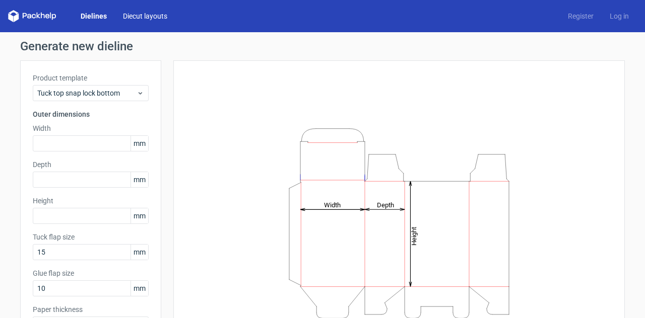
click at [128, 11] on link "Diecut layouts" at bounding box center [145, 16] width 60 height 10
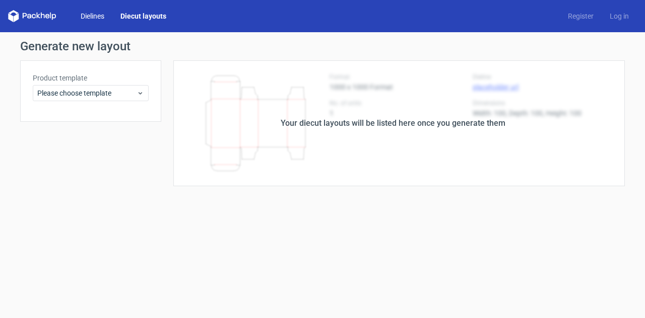
click at [87, 18] on link "Dielines" at bounding box center [93, 16] width 40 height 10
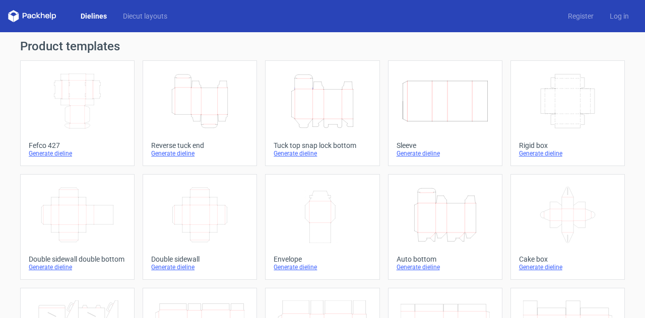
click at [180, 104] on icon "Height Depth Width" at bounding box center [199, 101] width 89 height 56
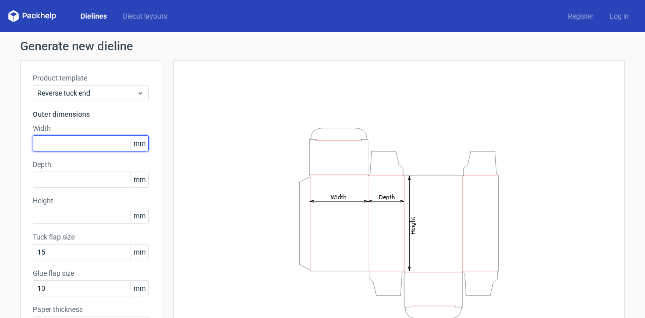
click at [79, 140] on input "text" at bounding box center [91, 144] width 116 height 16
type input "165"
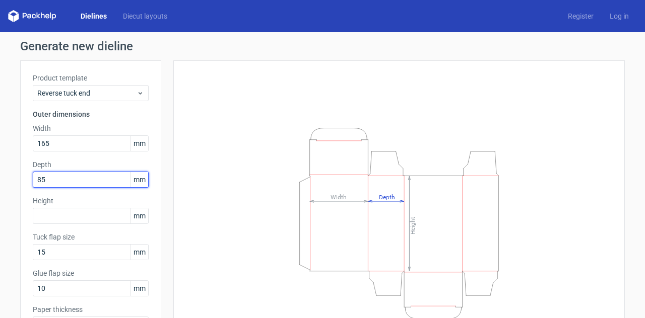
type input "85"
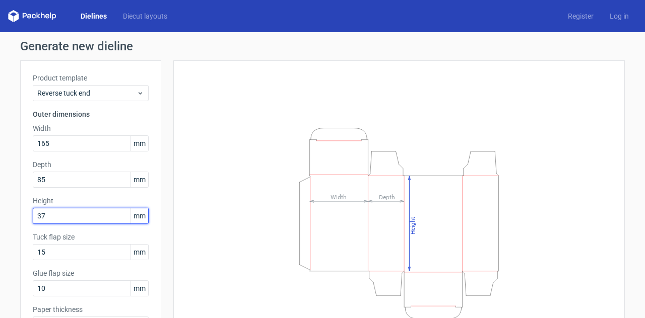
type input "37"
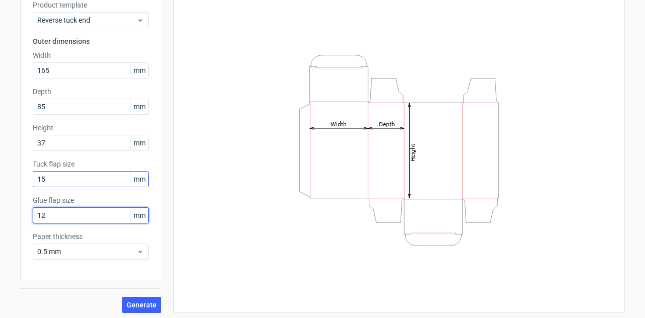
scroll to position [76, 0]
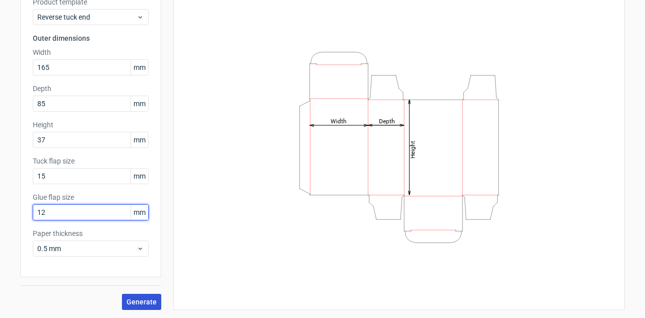
type input "12"
click at [132, 298] on button "Generate" at bounding box center [141, 302] width 39 height 16
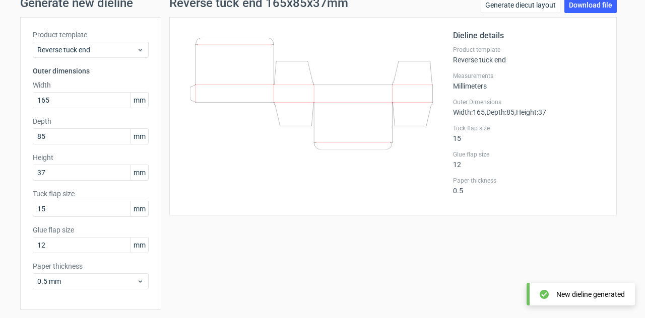
scroll to position [26, 0]
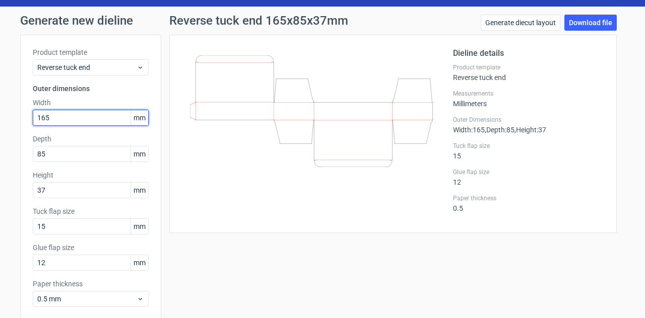
drag, startPoint x: 68, startPoint y: 113, endPoint x: 0, endPoint y: 120, distance: 68.4
click at [0, 120] on div "Generate new dieline Product template Reverse tuck end Outer dimensions Width 1…" at bounding box center [322, 188] width 645 height 362
type input "85"
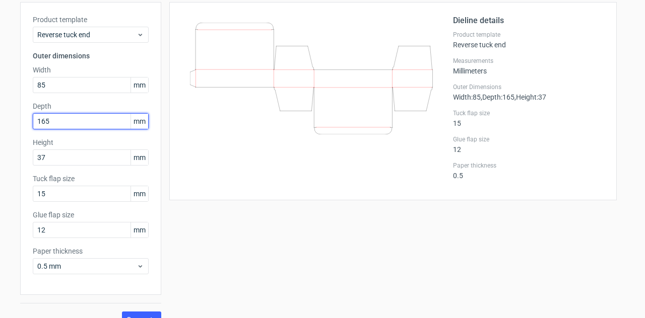
scroll to position [76, 0]
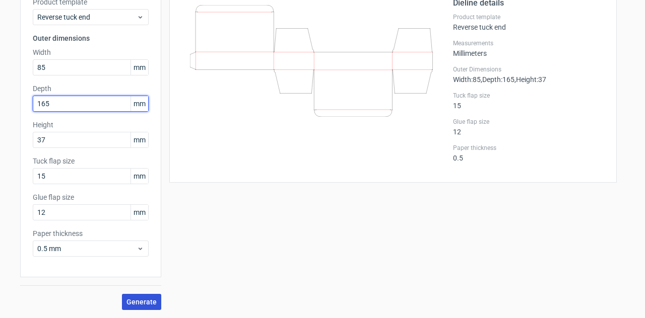
type input "165"
click at [133, 295] on button "Generate" at bounding box center [141, 302] width 39 height 16
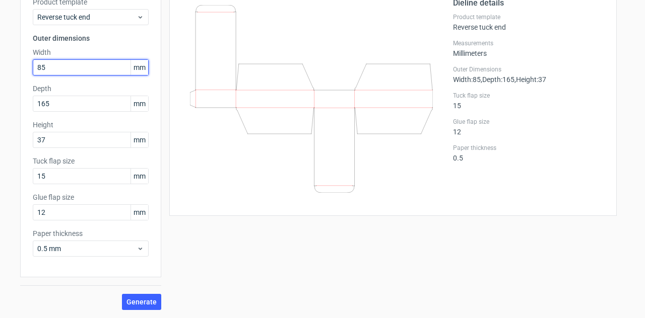
click at [55, 68] on input "85" at bounding box center [91, 67] width 116 height 16
drag, startPoint x: 55, startPoint y: 68, endPoint x: 0, endPoint y: 74, distance: 55.2
click at [0, 74] on div "Generate new dieline Product template Reverse tuck end Outer dimensions Width 8…" at bounding box center [322, 137] width 645 height 362
type input "165"
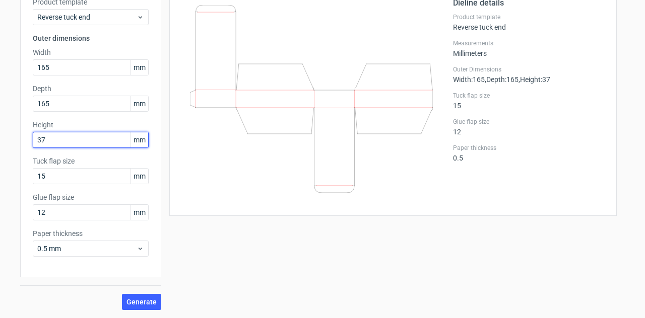
drag, startPoint x: 55, startPoint y: 142, endPoint x: 0, endPoint y: 122, distance: 58.3
click at [0, 122] on div "Generate new dieline Product template Reverse tuck end Outer dimensions Width 1…" at bounding box center [322, 137] width 645 height 362
type input "165"
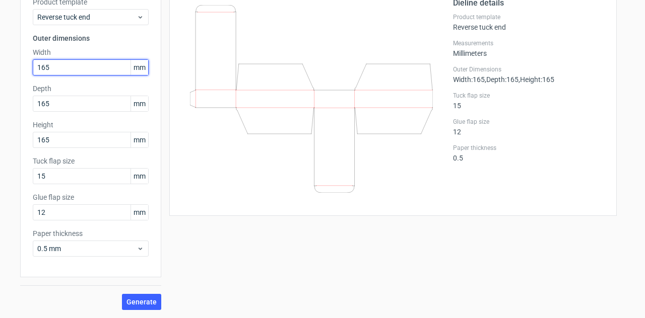
drag, startPoint x: 53, startPoint y: 70, endPoint x: 0, endPoint y: 67, distance: 53.0
click at [0, 67] on div "Generate new dieline Product template Reverse tuck end Outer dimensions Width 1…" at bounding box center [322, 137] width 645 height 362
type input "35"
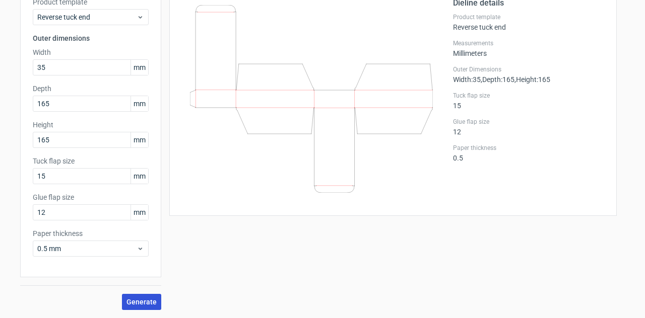
click at [134, 297] on button "Generate" at bounding box center [141, 302] width 39 height 16
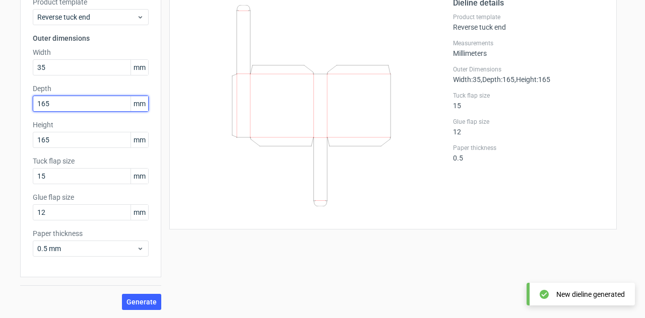
drag, startPoint x: 49, startPoint y: 103, endPoint x: 29, endPoint y: 100, distance: 20.3
click at [33, 100] on input "165" at bounding box center [91, 104] width 116 height 16
type input "9"
type input "35"
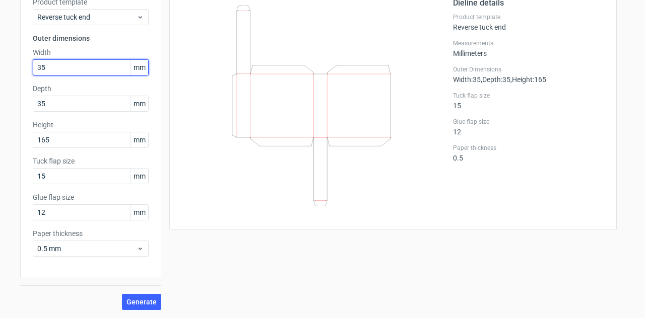
drag, startPoint x: 62, startPoint y: 72, endPoint x: 0, endPoint y: 62, distance: 63.2
click at [0, 62] on div "Generate new dieline Product template Reverse tuck end Outer dimensions Width 3…" at bounding box center [322, 137] width 645 height 362
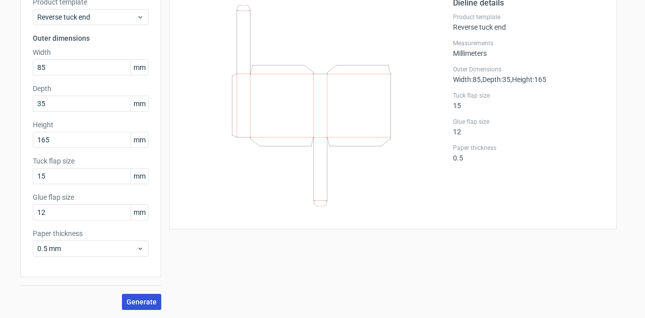
click at [136, 297] on button "Generate" at bounding box center [141, 302] width 39 height 16
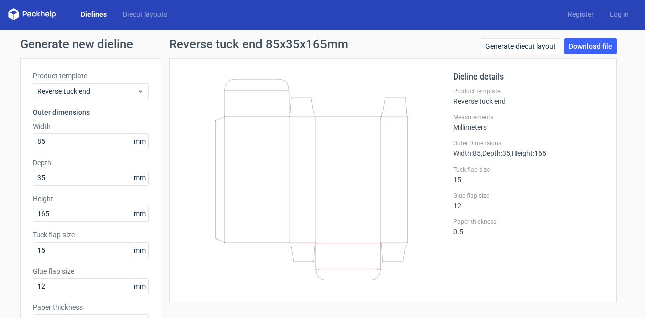
scroll to position [0, 0]
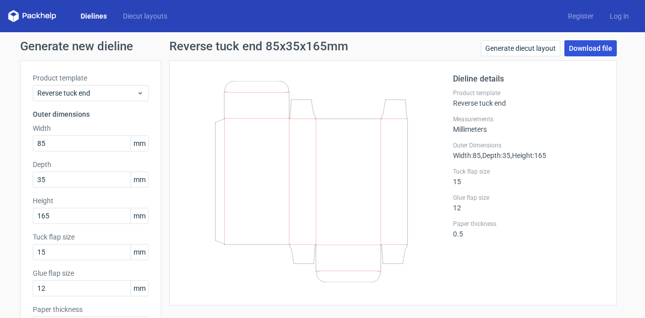
click at [592, 47] on link "Download file" at bounding box center [590, 48] width 52 height 16
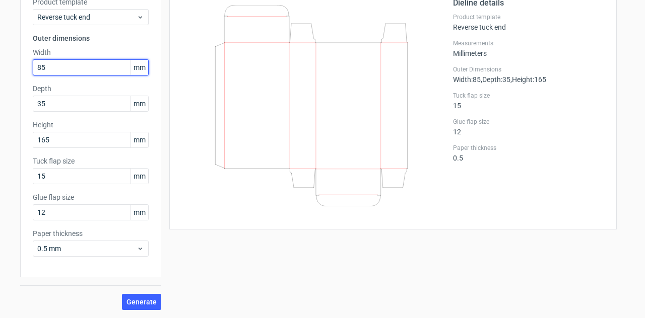
drag, startPoint x: 83, startPoint y: 69, endPoint x: 11, endPoint y: 77, distance: 73.1
click at [11, 77] on div "Generate new dieline Product template Reverse tuck end Outer dimensions Width 8…" at bounding box center [322, 137] width 645 height 362
click at [122, 294] on button "Generate" at bounding box center [141, 302] width 39 height 16
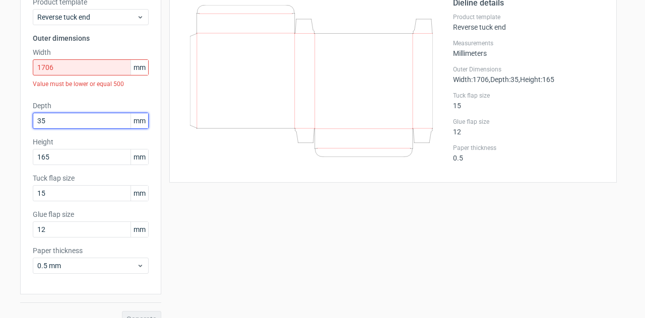
drag, startPoint x: 65, startPoint y: 97, endPoint x: 0, endPoint y: 108, distance: 65.4
click at [0, 108] on div "Generate new dieline Product template Reverse tuck end Outer dimensions Width 1…" at bounding box center [322, 145] width 645 height 379
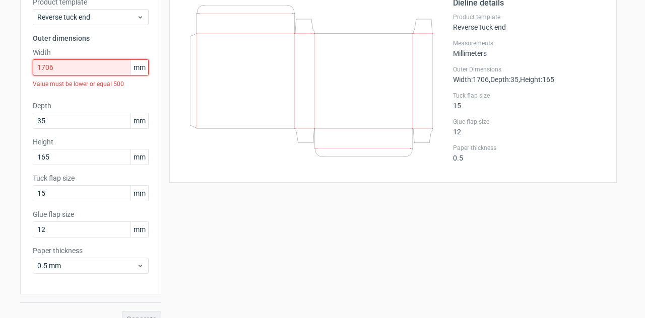
drag, startPoint x: 53, startPoint y: 71, endPoint x: 0, endPoint y: 71, distance: 53.4
click at [0, 71] on div "Generate new dieline Product template Reverse tuck end Outer dimensions Width 1…" at bounding box center [322, 145] width 645 height 379
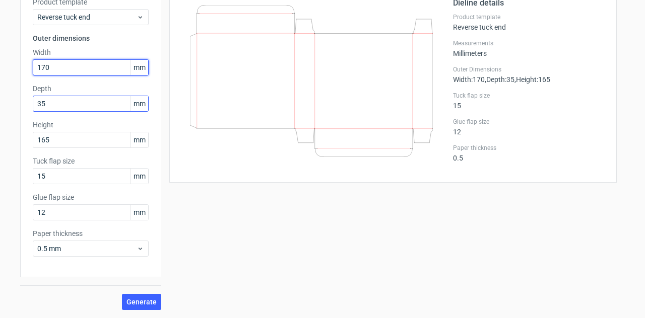
type input "170"
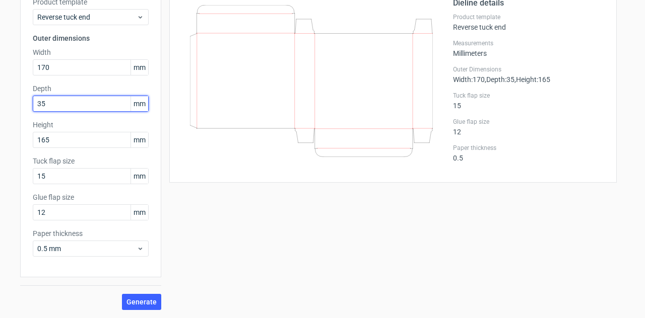
drag, startPoint x: 48, startPoint y: 103, endPoint x: 0, endPoint y: 101, distance: 47.9
click at [0, 101] on div "Generate new dieline Product template Reverse tuck end Outer dimensions Width 1…" at bounding box center [322, 137] width 645 height 362
type input "37"
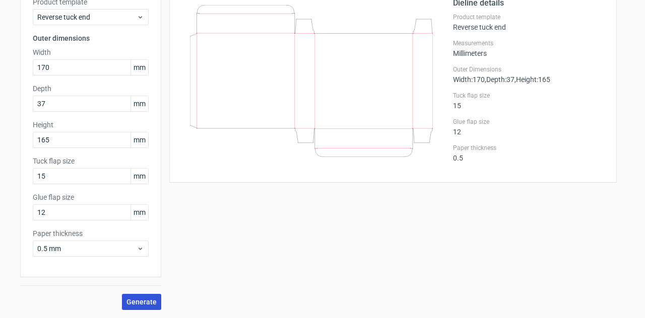
click at [134, 302] on span "Generate" at bounding box center [141, 302] width 30 height 7
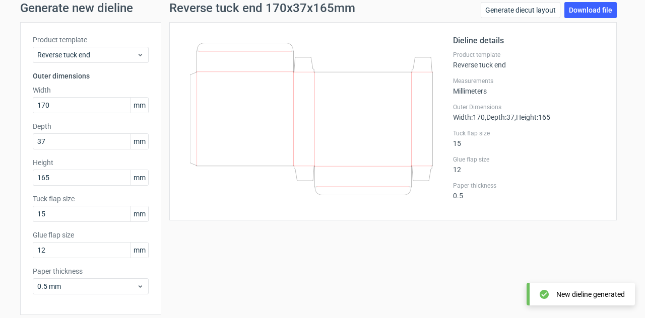
scroll to position [0, 0]
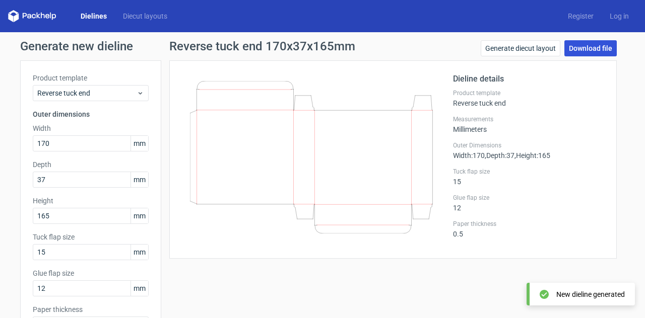
click at [576, 47] on link "Download file" at bounding box center [590, 48] width 52 height 16
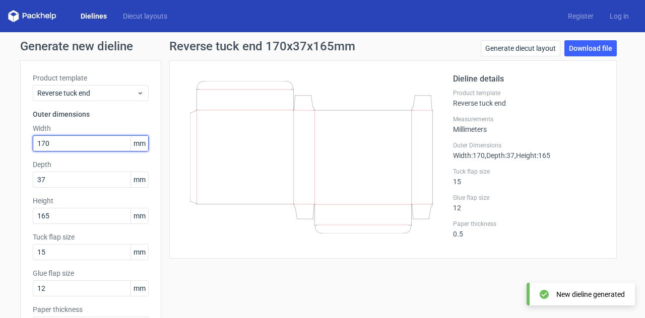
drag, startPoint x: 71, startPoint y: 143, endPoint x: 7, endPoint y: 143, distance: 64.5
click at [7, 143] on div "Generate new dieline Product template Reverse tuck end Outer dimensions Width 1…" at bounding box center [322, 213] width 645 height 362
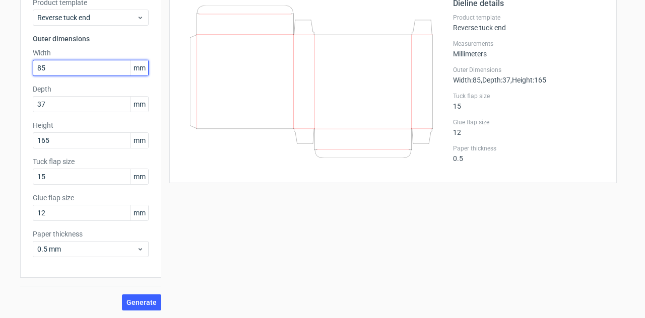
scroll to position [76, 0]
type input "85"
click at [140, 295] on button "Generate" at bounding box center [141, 302] width 39 height 16
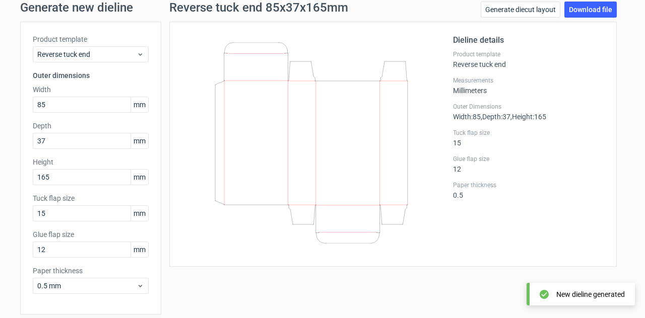
scroll to position [0, 0]
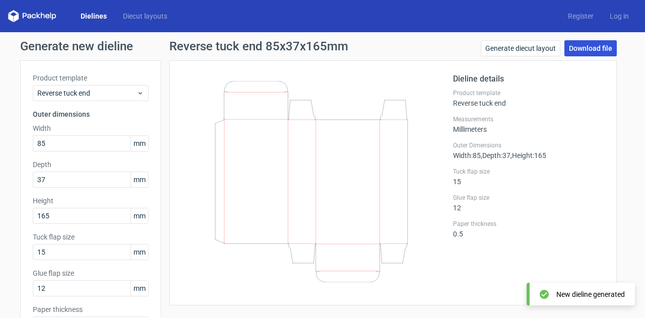
click at [588, 46] on link "Download file" at bounding box center [590, 48] width 52 height 16
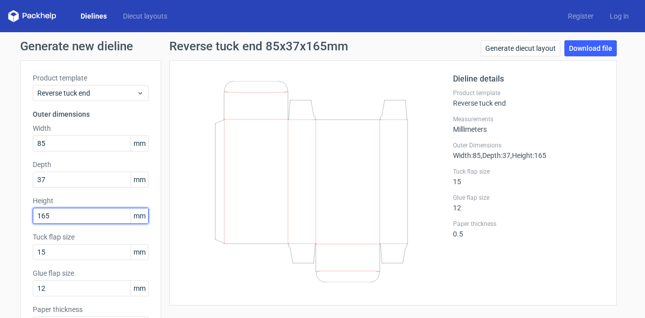
drag, startPoint x: 60, startPoint y: 220, endPoint x: 0, endPoint y: 217, distance: 60.0
click at [0, 217] on div "Generate new dieline Product template Reverse tuck end Outer dimensions Width 8…" at bounding box center [322, 213] width 645 height 362
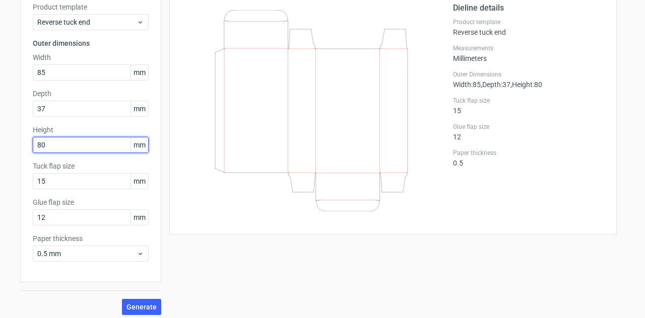
scroll to position [76, 0]
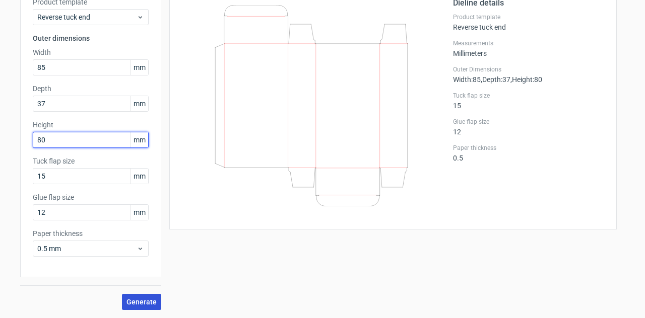
type input "80"
click at [131, 299] on span "Generate" at bounding box center [141, 302] width 30 height 7
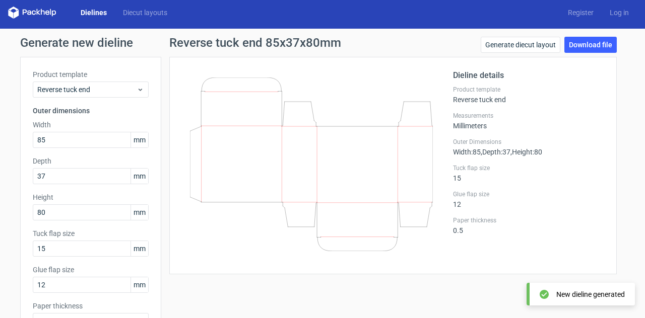
scroll to position [0, 0]
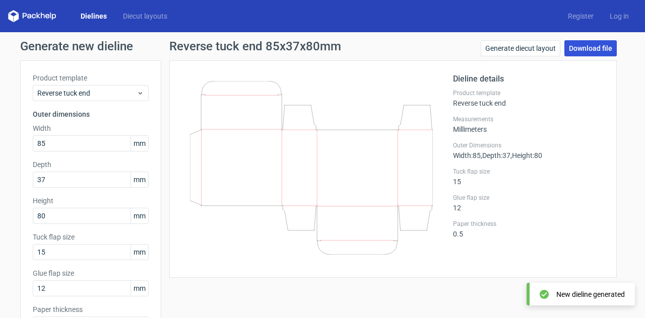
click at [581, 55] on link "Download file" at bounding box center [590, 48] width 52 height 16
